Goal: Information Seeking & Learning: Learn about a topic

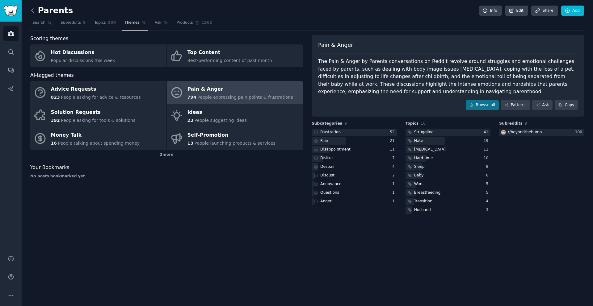
click at [32, 12] on icon at bounding box center [33, 11] width 2 height 4
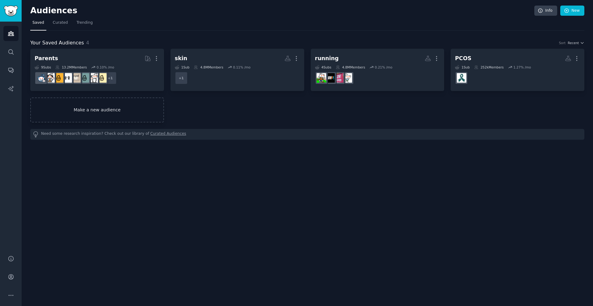
click at [93, 114] on link "Make a new audience" at bounding box center [97, 110] width 134 height 25
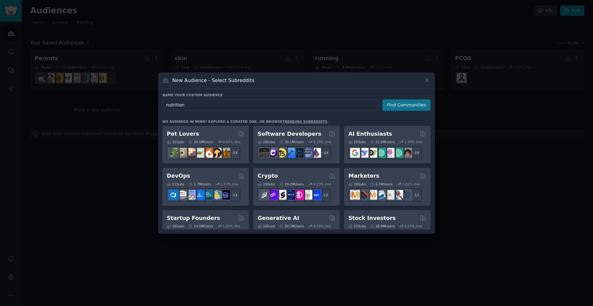
type input "nutrition"
click at [398, 104] on button "Find Communities" at bounding box center [406, 104] width 48 height 11
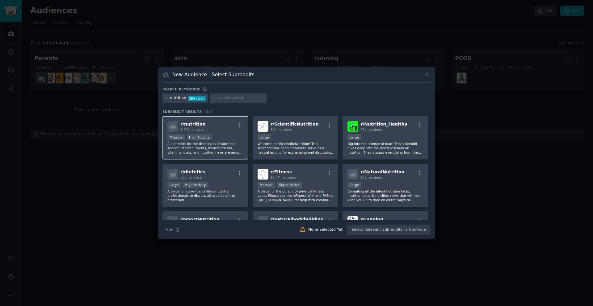
click at [214, 127] on div "r/ nutrition 5.9M members" at bounding box center [205, 126] width 76 height 11
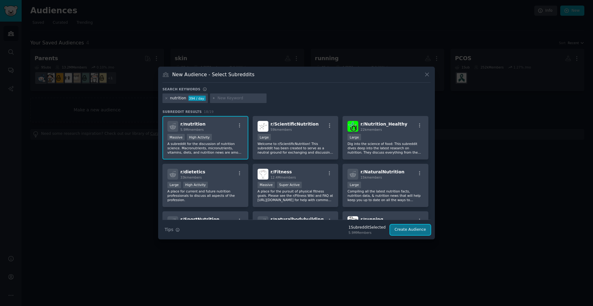
click at [407, 230] on button "Create Audience" at bounding box center [410, 230] width 41 height 11
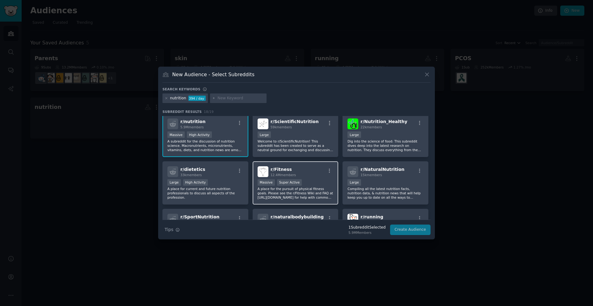
scroll to position [6, 0]
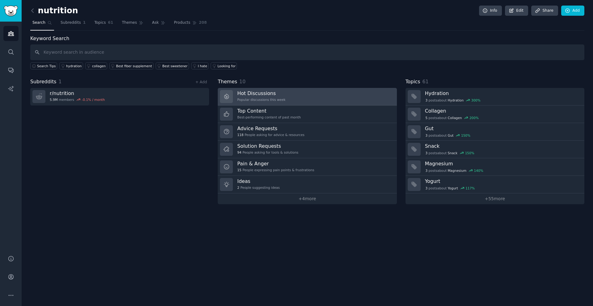
click at [327, 99] on link "Hot Discussions Popular discussions this week" at bounding box center [307, 97] width 179 height 18
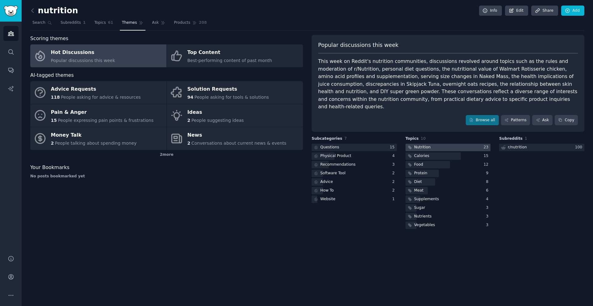
click at [446, 144] on div at bounding box center [448, 148] width 85 height 8
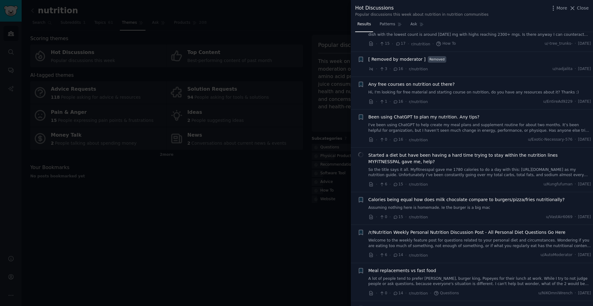
scroll to position [1770, 0]
click at [424, 114] on span "Been using ChatGPT to plan my nutrition. Any tips?" at bounding box center [424, 117] width 111 height 6
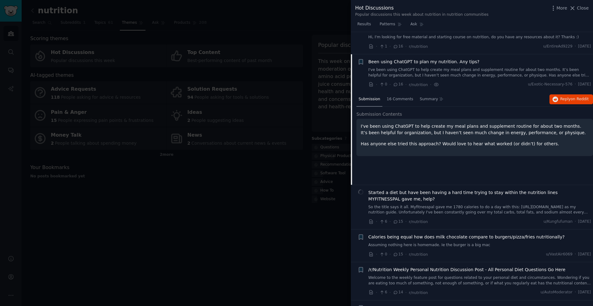
scroll to position [1835, 0]
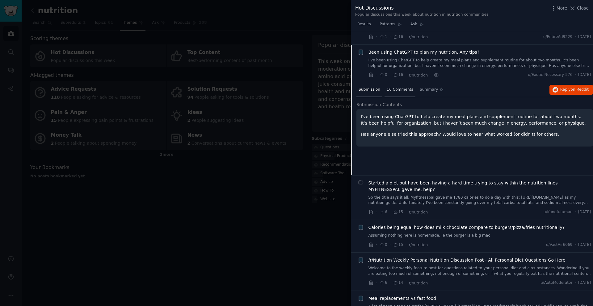
click at [400, 87] on span "16 Comments" at bounding box center [400, 90] width 27 height 6
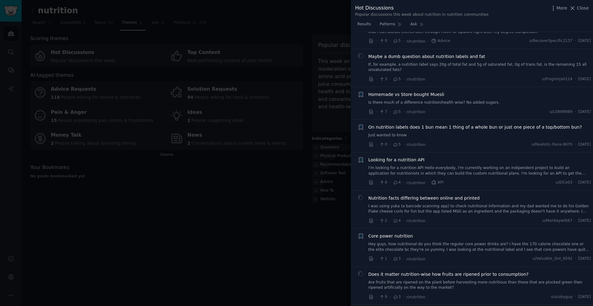
scroll to position [3602, 0]
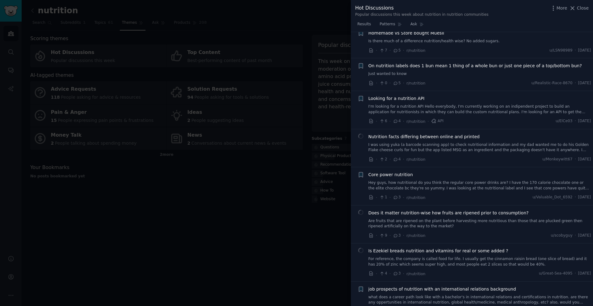
click at [242, 62] on div at bounding box center [296, 153] width 593 height 306
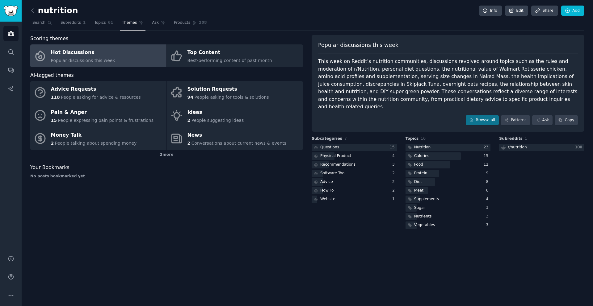
click at [37, 10] on link at bounding box center [34, 11] width 8 height 10
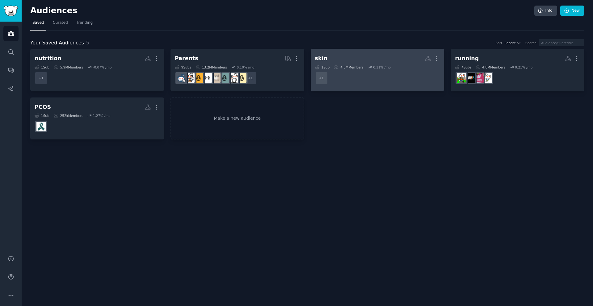
click at [327, 59] on h2 "skin More" at bounding box center [377, 58] width 125 height 11
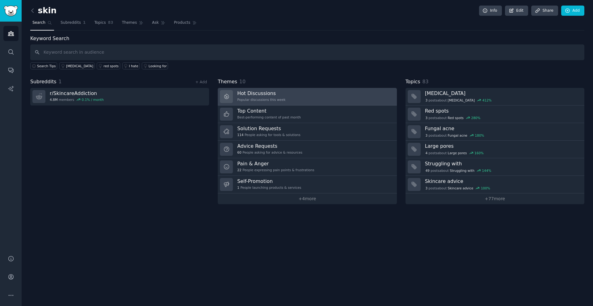
click at [281, 95] on h3 "Hot Discussions" at bounding box center [261, 93] width 48 height 6
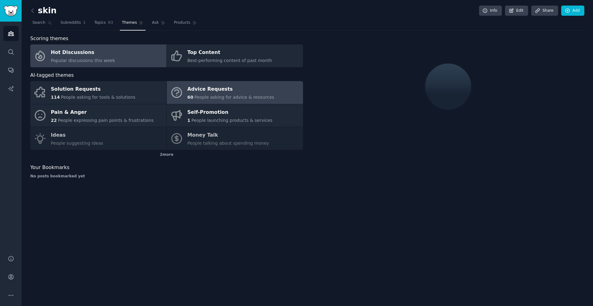
click at [227, 95] on span "People asking for advice & resources" at bounding box center [234, 97] width 80 height 5
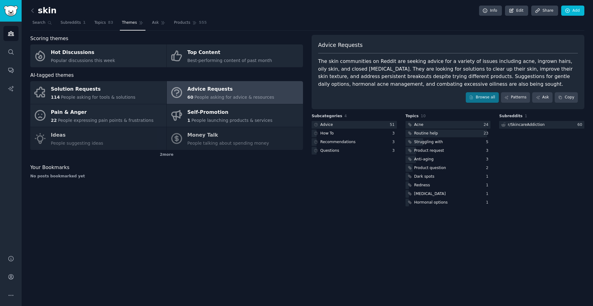
click at [257, 93] on div "Advice Requests" at bounding box center [230, 90] width 87 height 10
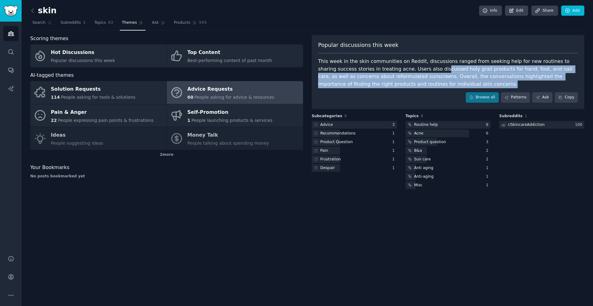
drag, startPoint x: 422, startPoint y: 70, endPoint x: 419, endPoint y: 85, distance: 14.7
click at [423, 84] on div "This week in the skin communities on Reddit, discussions ranged from seeking he…" at bounding box center [448, 73] width 260 height 30
click at [420, 86] on div "This week in the skin communities on Reddit, discussions ranged from seeking he…" at bounding box center [448, 73] width 260 height 30
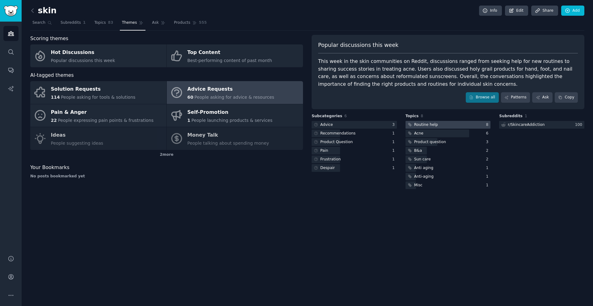
click at [435, 124] on div "Routine help" at bounding box center [426, 125] width 24 height 6
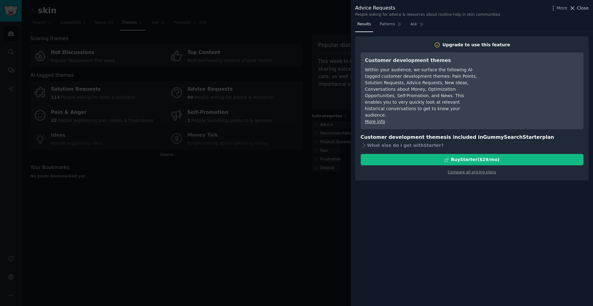
click at [582, 8] on span "Close" at bounding box center [583, 8] width 12 height 6
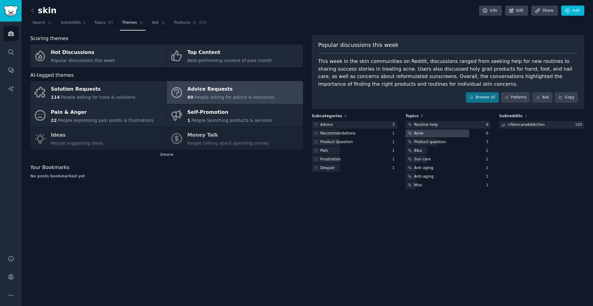
click at [420, 135] on div "Acne" at bounding box center [418, 134] width 9 height 6
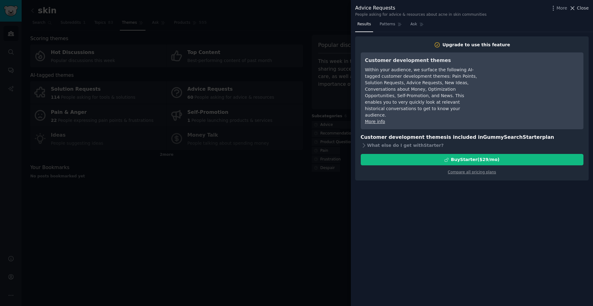
click at [587, 6] on span "Close" at bounding box center [583, 8] width 12 height 6
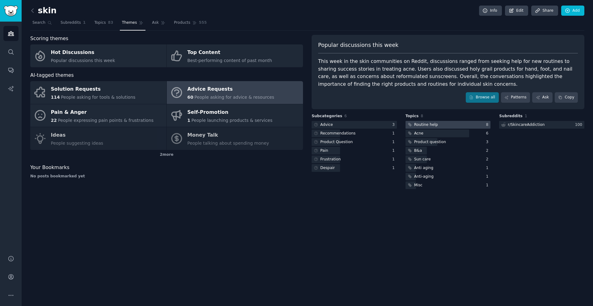
click at [435, 125] on div "Routine help" at bounding box center [426, 125] width 24 height 6
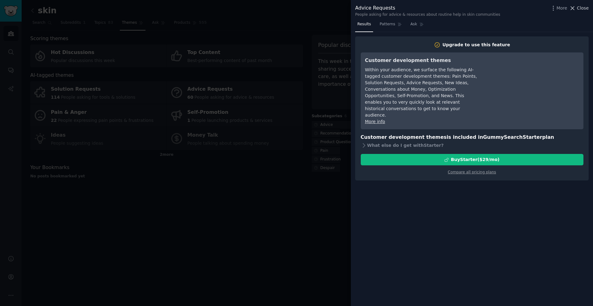
click at [584, 8] on span "Close" at bounding box center [583, 8] width 12 height 6
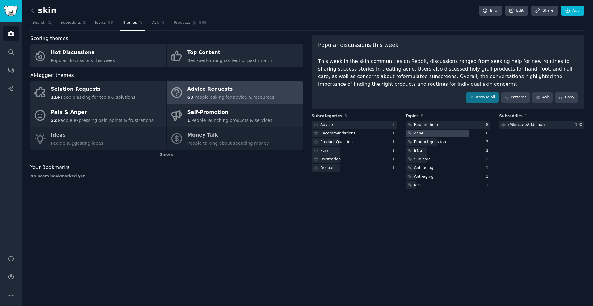
click at [441, 136] on div at bounding box center [438, 134] width 64 height 8
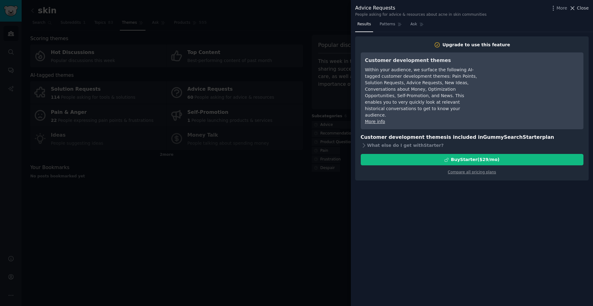
click at [585, 8] on span "Close" at bounding box center [583, 8] width 12 height 6
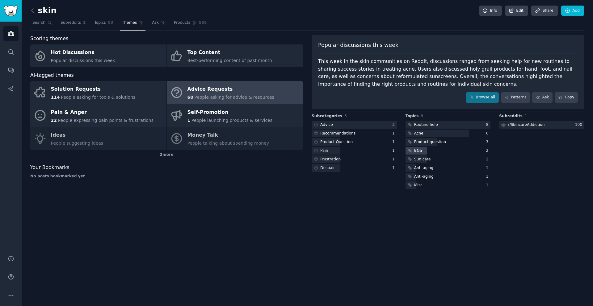
click at [419, 151] on div "B&a" at bounding box center [418, 151] width 8 height 6
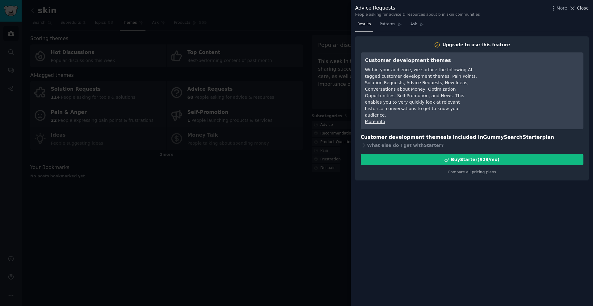
click at [579, 11] on span "Close" at bounding box center [583, 8] width 12 height 6
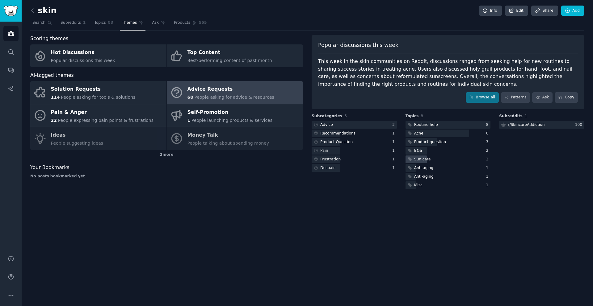
click at [419, 158] on div "Sun care" at bounding box center [422, 160] width 17 height 6
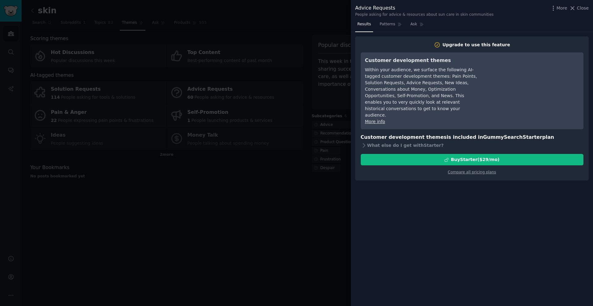
click at [581, 10] on span "Close" at bounding box center [583, 8] width 12 height 6
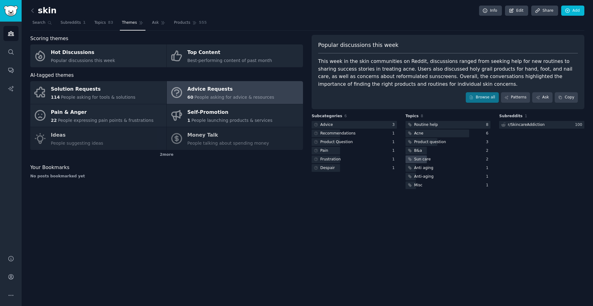
click at [415, 157] on div "Sun care" at bounding box center [422, 160] width 17 height 6
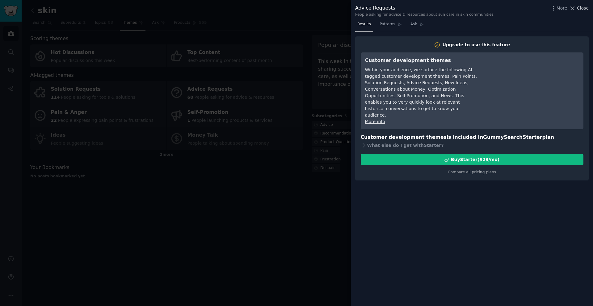
click at [582, 7] on span "Close" at bounding box center [583, 8] width 12 height 6
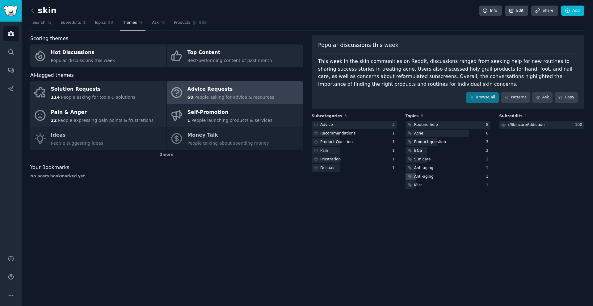
click at [412, 178] on icon at bounding box center [410, 177] width 4 height 4
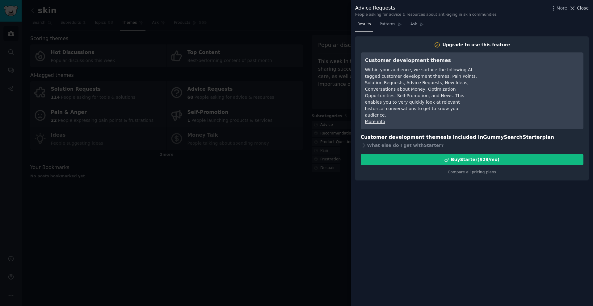
click at [583, 9] on span "Close" at bounding box center [583, 8] width 12 height 6
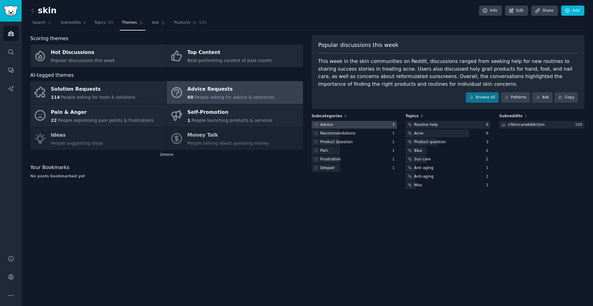
click at [364, 125] on div at bounding box center [354, 125] width 85 height 8
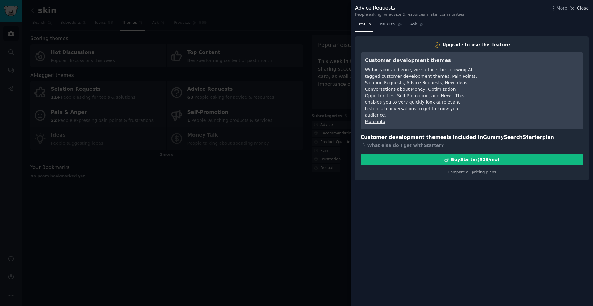
click at [579, 6] on span "Close" at bounding box center [583, 8] width 12 height 6
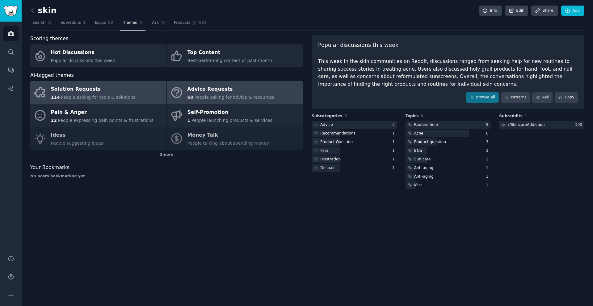
click at [113, 94] on div "114 People asking for tools & solutions" at bounding box center [93, 97] width 85 height 6
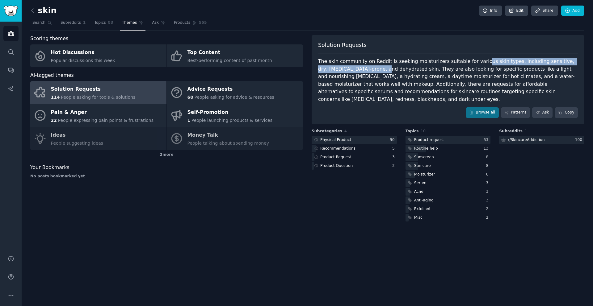
drag, startPoint x: 373, startPoint y: 65, endPoint x: 474, endPoint y: 62, distance: 101.1
click at [475, 61] on div "The skin community on Reddit is seeking moisturizers suitable for various skin …" at bounding box center [448, 80] width 260 height 45
click at [351, 79] on div "The skin community on Reddit is seeking moisturizers suitable for various skin …" at bounding box center [448, 80] width 260 height 45
drag, startPoint x: 348, startPoint y: 70, endPoint x: 399, endPoint y: 70, distance: 51.0
click at [399, 70] on div "The skin community on Reddit is seeking moisturizers suitable for various skin …" at bounding box center [448, 80] width 260 height 45
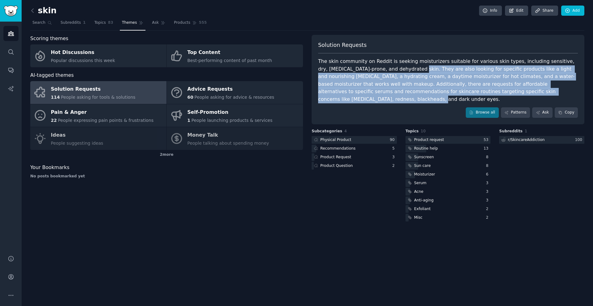
drag, startPoint x: 404, startPoint y: 70, endPoint x: 542, endPoint y: 91, distance: 139.7
click at [541, 91] on div "The skin community on Reddit is seeking moisturizers suitable for various skin …" at bounding box center [448, 80] width 260 height 45
click at [542, 91] on div "The skin community on Reddit is seeking moisturizers suitable for various skin …" at bounding box center [448, 80] width 260 height 45
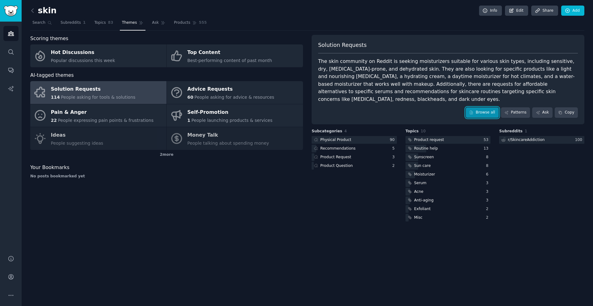
click at [475, 107] on link "Browse all" at bounding box center [482, 112] width 33 height 11
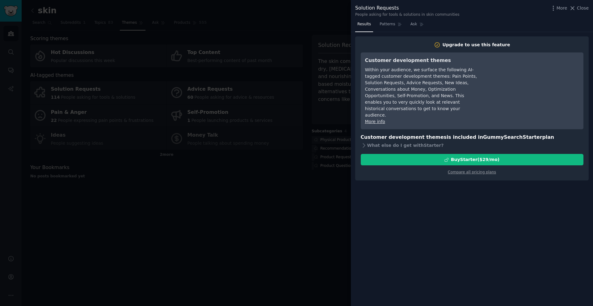
click at [589, 8] on div "Solution Requests People asking for tools & solutions in skin communities More …" at bounding box center [472, 9] width 242 height 19
click at [576, 10] on icon at bounding box center [572, 8] width 6 height 6
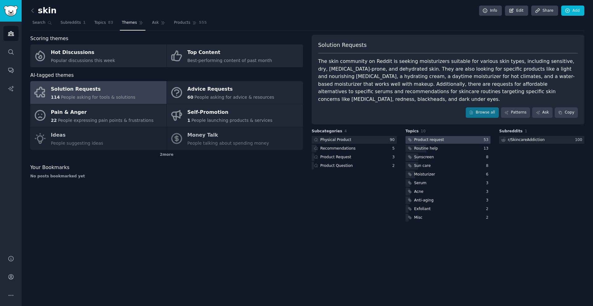
click at [454, 136] on div at bounding box center [448, 140] width 85 height 8
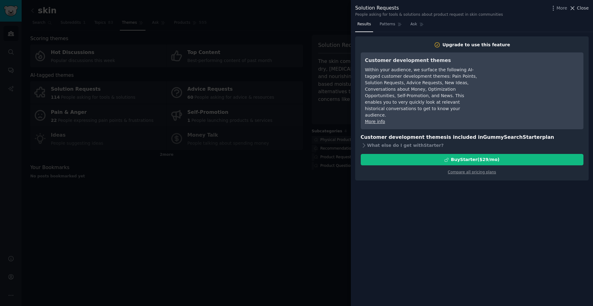
click at [582, 7] on span "Close" at bounding box center [583, 8] width 12 height 6
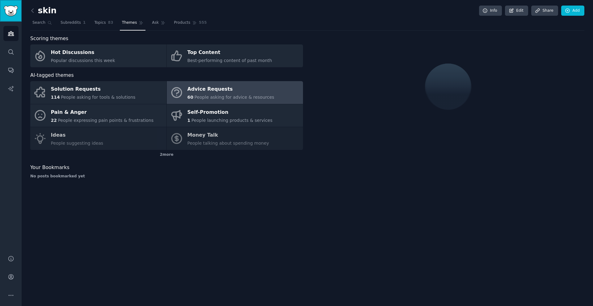
click at [18, 16] on link "Sidebar" at bounding box center [11, 11] width 22 height 22
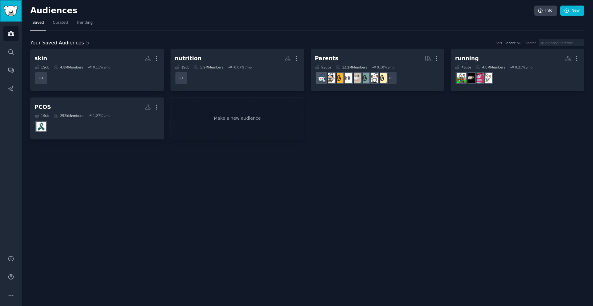
click at [13, 16] on img "Sidebar" at bounding box center [11, 11] width 14 height 11
click at [14, 34] on link "Audiences" at bounding box center [10, 33] width 15 height 15
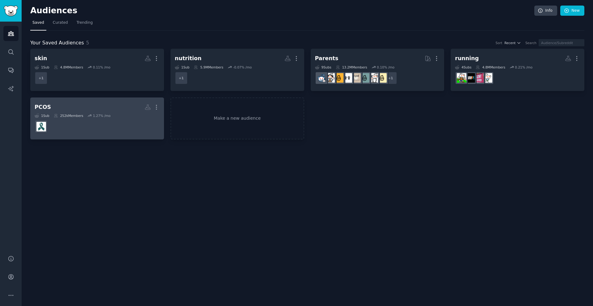
click at [82, 103] on h2 "PCOS More" at bounding box center [97, 107] width 125 height 11
